Goal: Complete application form

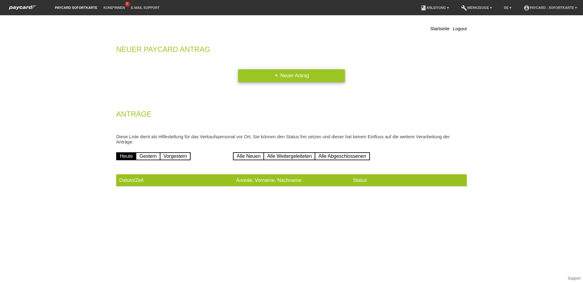
click at [295, 76] on link "add Neuer Antrag" at bounding box center [291, 75] width 107 height 13
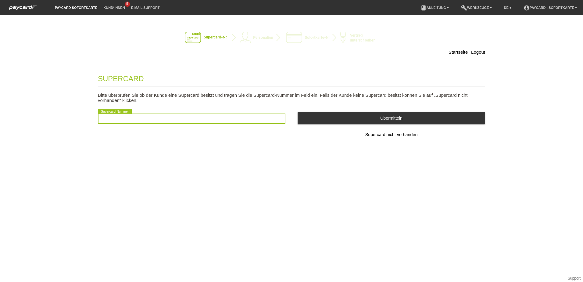
click at [100, 118] on input "text" at bounding box center [191, 118] width 187 height 10
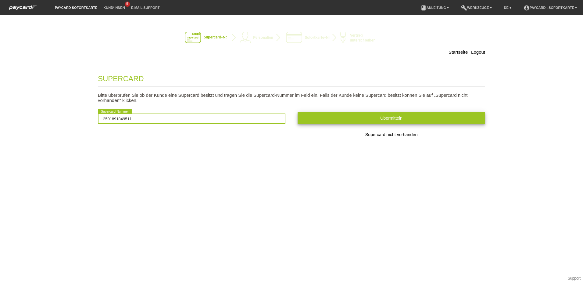
type input "2501891849511"
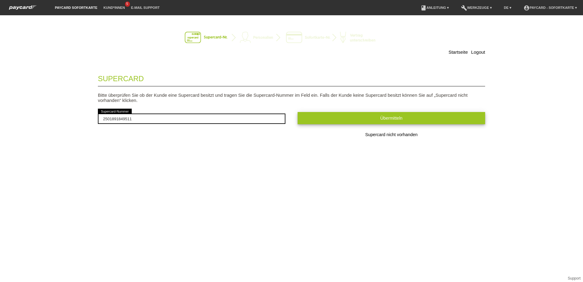
click at [344, 119] on button "Übermitteln" at bounding box center [391, 118] width 187 height 12
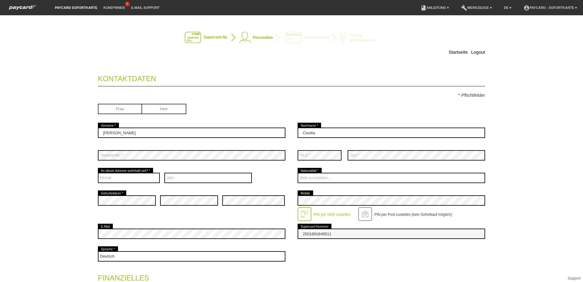
click at [120, 109] on input "radio" at bounding box center [120, 108] width 44 height 9
radio input "true"
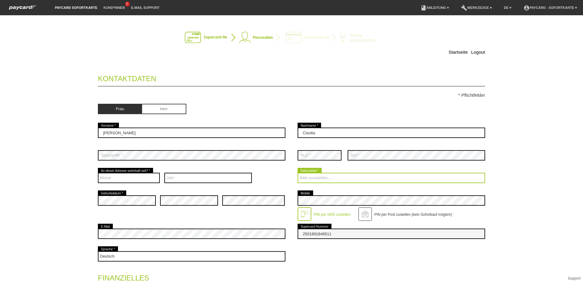
click at [327, 177] on select "Bitte auswählen... Schweiz Deutschland Liechtenstein Österreich ------------ Af…" at bounding box center [391, 178] width 187 height 10
select select "CH"
click at [298, 173] on select "Bitte auswählen... Schweiz Deutschland Liechtenstein Österreich ------------ Af…" at bounding box center [391, 178] width 187 height 10
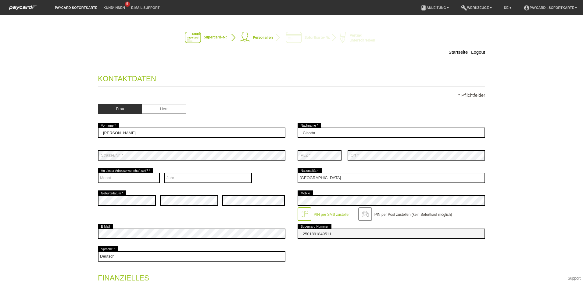
click at [302, 213] on div at bounding box center [305, 214] width 14 height 14
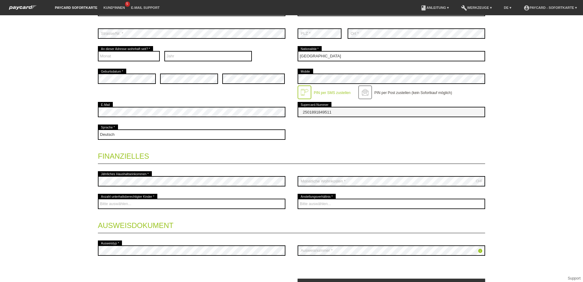
scroll to position [122, 0]
click at [124, 173] on div "error Jährliches Haushaltseinkommen *" at bounding box center [191, 180] width 187 height 23
click at [143, 173] on div "error Jährliches Haushaltseinkommen *" at bounding box center [191, 180] width 187 height 23
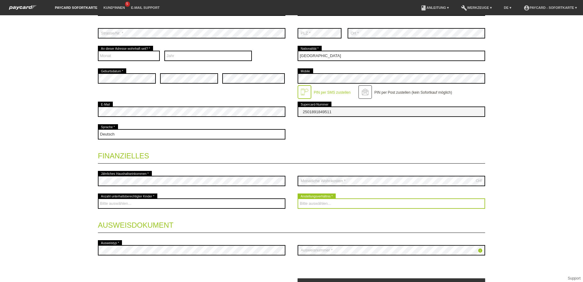
click at [309, 203] on select "Bitte auswählen... Unbefristet Befristet Lehrling/Student Pensioniert Nicht arb…" at bounding box center [391, 203] width 187 height 10
select select "UNLIMITED"
click at [298, 198] on select "Bitte auswählen... Unbefristet Befristet Lehrling/Student Pensioniert Nicht arb…" at bounding box center [391, 203] width 187 height 10
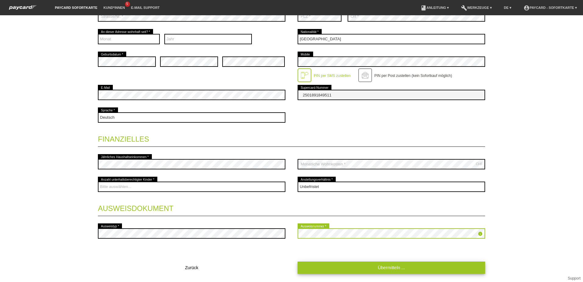
scroll to position [155, 0]
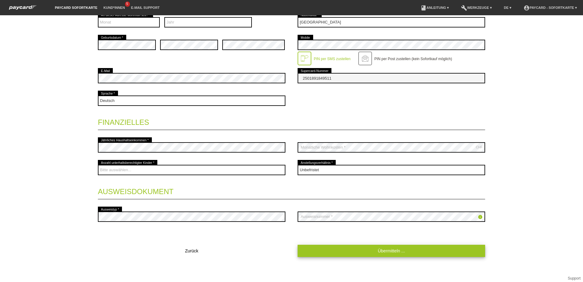
click at [372, 248] on link "Übermitteln ..." at bounding box center [391, 250] width 187 height 12
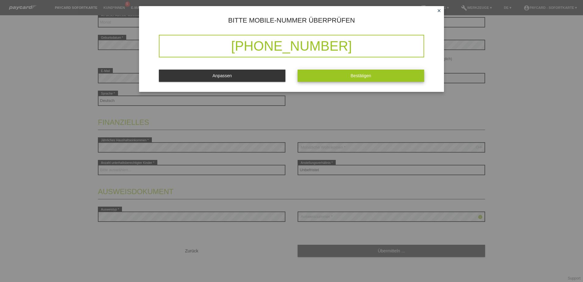
click at [330, 73] on button "Bestätigen" at bounding box center [361, 76] width 127 height 12
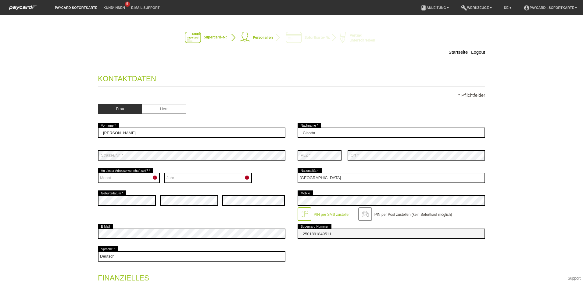
scroll to position [0, 0]
click at [152, 176] on icon "error" at bounding box center [154, 177] width 5 height 5
click at [120, 179] on select "Monat 01 02 03 04 05 06 07 08 09 10 11 12" at bounding box center [129, 178] width 62 height 10
select select "05"
click at [98, 173] on select "Monat 01 02 03 04 05 06 07 08 09 10 11 12" at bounding box center [129, 178] width 62 height 10
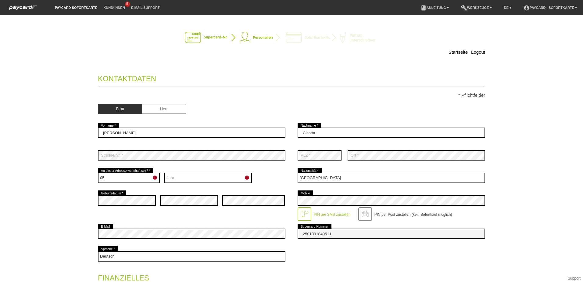
click at [245, 177] on icon "error" at bounding box center [246, 177] width 5 height 5
click at [244, 179] on icon "error" at bounding box center [246, 177] width 5 height 5
click at [244, 177] on icon "error" at bounding box center [246, 177] width 5 height 5
click at [200, 177] on select "Jahr 2025 2024 2023 2022 2021 2020 2019 2018 2017 2016" at bounding box center [208, 178] width 88 height 10
select select "2009"
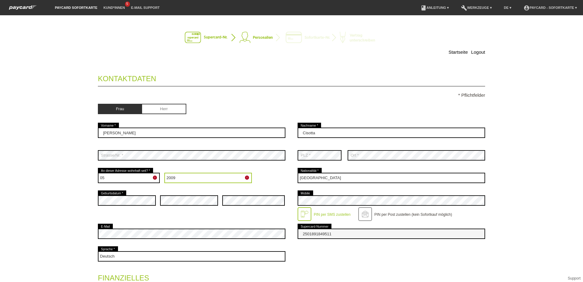
click at [164, 173] on select "Jahr 2025 2024 2023 2022 2021 2020 2019 2018 2017 2016" at bounding box center [208, 178] width 88 height 10
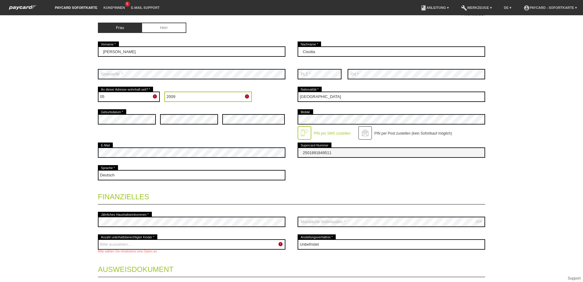
scroll to position [91, 0]
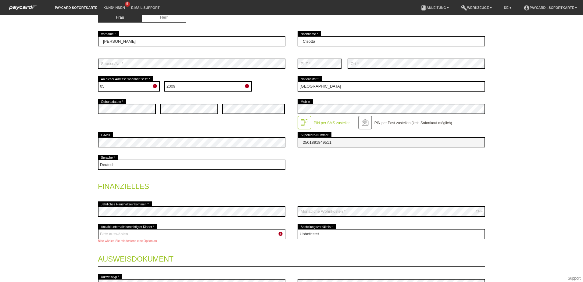
click at [278, 234] on icon "error" at bounding box center [280, 233] width 5 height 5
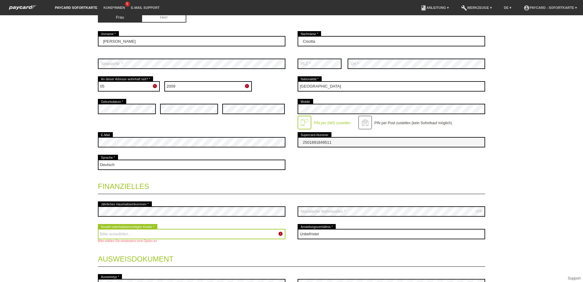
click at [122, 235] on select "Bitte auswählen... 0 1 2 3 4 5 6 7 8 9" at bounding box center [191, 234] width 187 height 10
select select "1"
click at [98, 229] on select "Bitte auswählen... 0 1 2 3 4 5 6 7 8 9" at bounding box center [191, 234] width 187 height 10
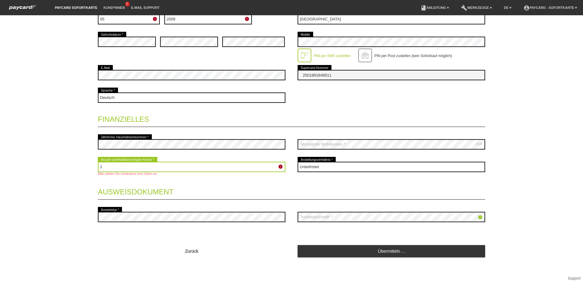
scroll to position [159, 0]
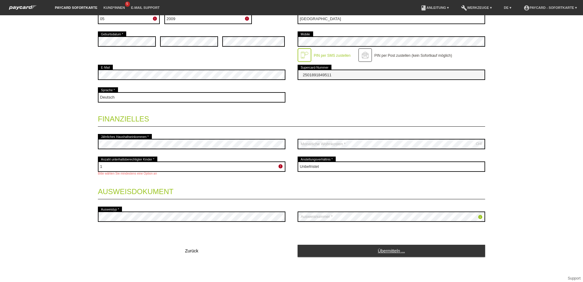
click at [362, 253] on link "Übermitteln ..." at bounding box center [391, 250] width 187 height 12
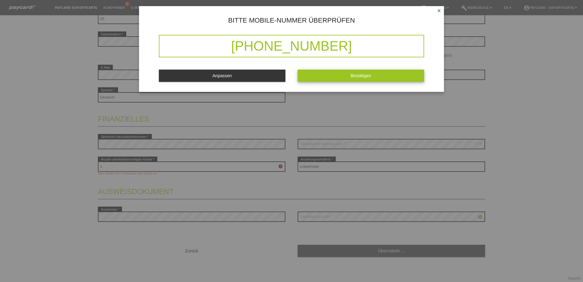
click at [325, 76] on button "Bestätigen" at bounding box center [361, 76] width 127 height 12
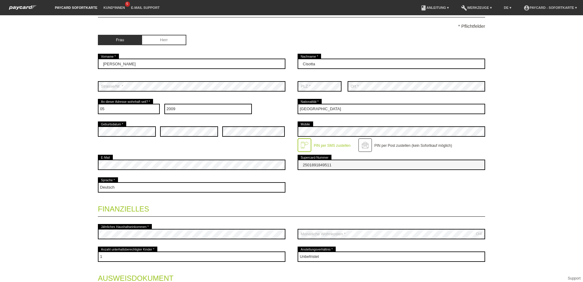
scroll to position [2, 0]
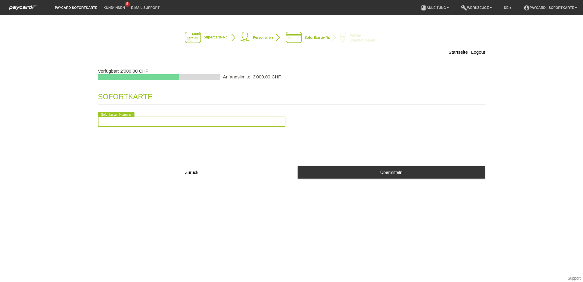
click at [113, 122] on input "text" at bounding box center [191, 121] width 187 height 10
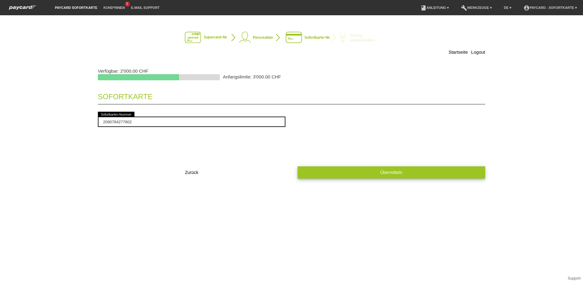
click at [376, 171] on button "Übermitteln" at bounding box center [391, 172] width 187 height 12
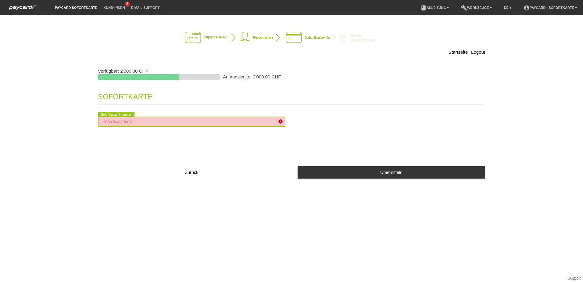
drag, startPoint x: 139, startPoint y: 121, endPoint x: 92, endPoint y: 120, distance: 46.3
click at [92, 120] on div "Startseite Logout Verfügbar: 2'000.00 CHF Anfangslimite: 3'000.00 CHF Sofortkar…" at bounding box center [291, 102] width 427 height 163
type input "9756163005476"
drag, startPoint x: 155, startPoint y: 122, endPoint x: 44, endPoint y: 119, distance: 111.0
click at [44, 119] on div "Startseite Logout Verfügbar: 2'000.00 CHF Anfangslimite: 3'000.00 CHF Sofortkar…" at bounding box center [291, 148] width 583 height 266
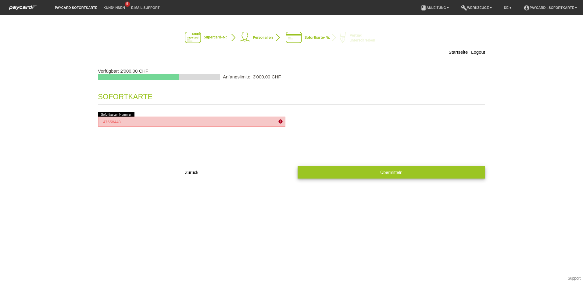
click at [377, 174] on button "Übermitteln" at bounding box center [391, 172] width 187 height 12
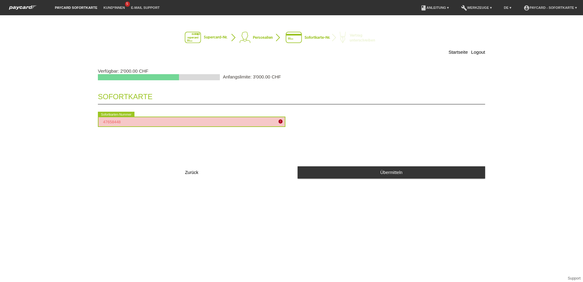
drag, startPoint x: 133, startPoint y: 121, endPoint x: 84, endPoint y: 119, distance: 48.8
click at [86, 119] on div "Startseite Logout Verfügbar: 2'000.00 CHF Anfangslimite: 3'000.00 CHF Sofortkar…" at bounding box center [291, 102] width 427 height 163
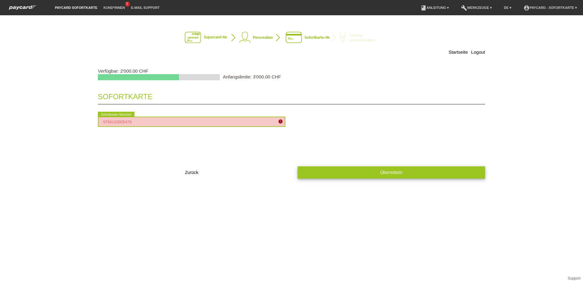
type input "9756163005476"
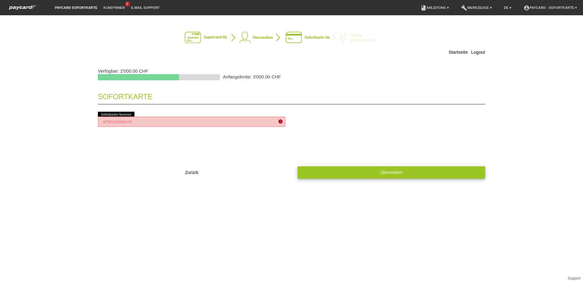
click at [312, 172] on button "Übermitteln" at bounding box center [391, 172] width 187 height 12
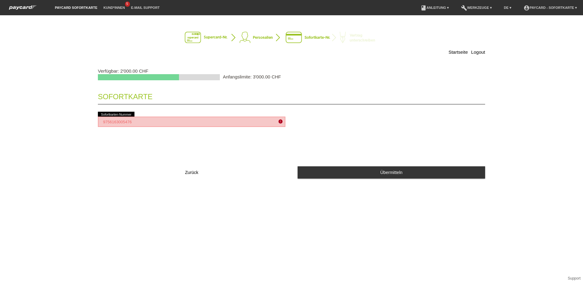
click at [280, 122] on icon "error" at bounding box center [280, 121] width 5 height 5
click at [107, 112] on div "9756163005476 error Sofortkarten-Nummer" at bounding box center [191, 121] width 187 height 23
click at [107, 114] on div "9756163005476 error Sofortkarten-Nummer" at bounding box center [191, 121] width 187 height 23
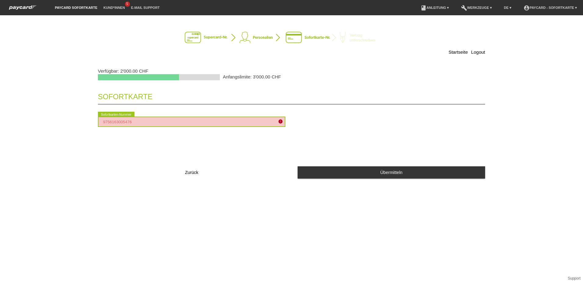
click at [139, 125] on input "9756163005476" at bounding box center [191, 121] width 187 height 10
click at [137, 125] on input "9756163005476" at bounding box center [191, 121] width 187 height 10
drag, startPoint x: 162, startPoint y: 125, endPoint x: 33, endPoint y: 114, distance: 129.7
click at [34, 115] on div "Startseite Logout Verfügbar: 2'000.00 CHF Anfangslimite: 3'000.00 CHF Sofortkar…" at bounding box center [291, 148] width 583 height 266
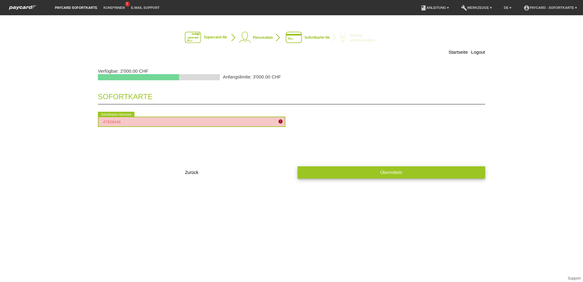
type input "47658448"
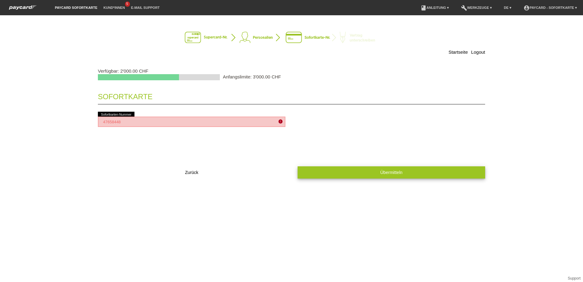
click at [371, 176] on button "Übermitteln" at bounding box center [391, 172] width 187 height 12
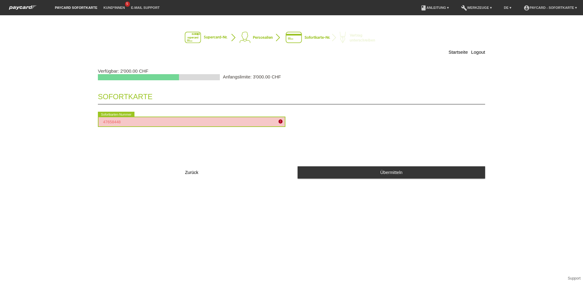
drag, startPoint x: 133, startPoint y: 122, endPoint x: 80, endPoint y: 120, distance: 53.4
click at [80, 120] on div "Startseite Logout Verfügbar: 2'000.00 CHF Anfangslimite: 3'000.00 CHF Sofortkar…" at bounding box center [291, 102] width 427 height 163
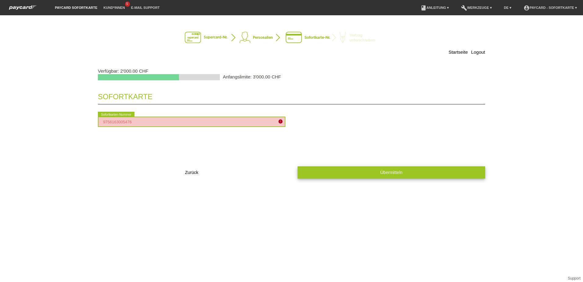
type input "9756163005476"
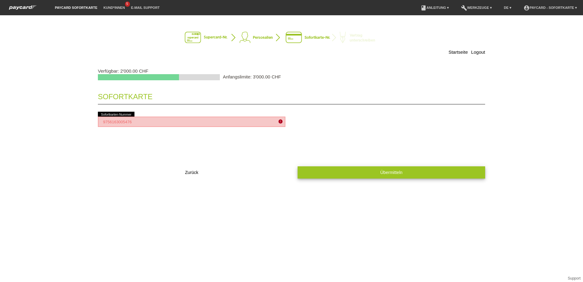
click at [332, 169] on button "Übermitteln" at bounding box center [391, 172] width 187 height 12
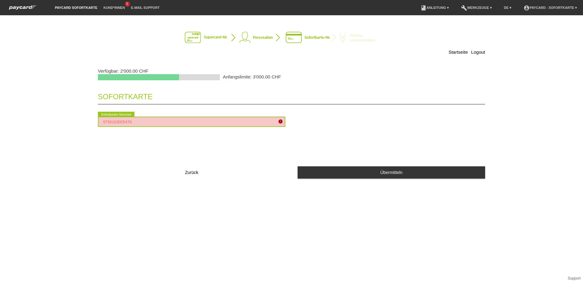
drag, startPoint x: 185, startPoint y: 123, endPoint x: 56, endPoint y: 115, distance: 128.8
click at [57, 116] on div "Startseite Logout Verfügbar: 2'000.00 CHF Anfangslimite: 3'000.00 CHF Sofortkar…" at bounding box center [291, 148] width 583 height 266
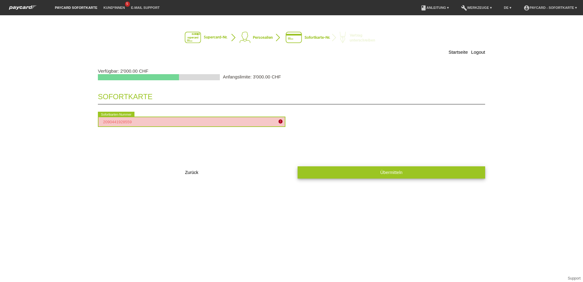
type input "2090441928559"
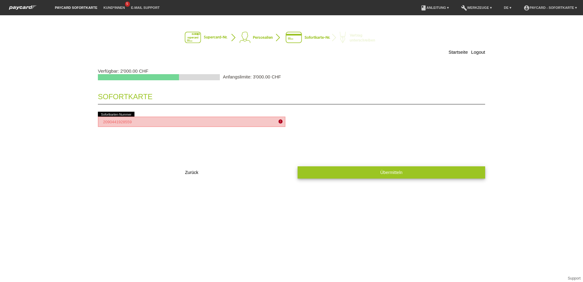
click at [356, 173] on button "Übermitteln" at bounding box center [391, 172] width 187 height 12
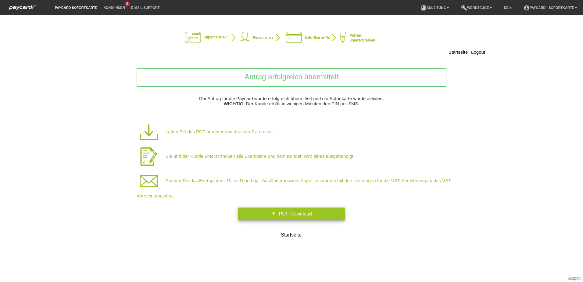
click at [271, 211] on icon "get_app" at bounding box center [273, 213] width 5 height 5
